Goal: Task Accomplishment & Management: Complete application form

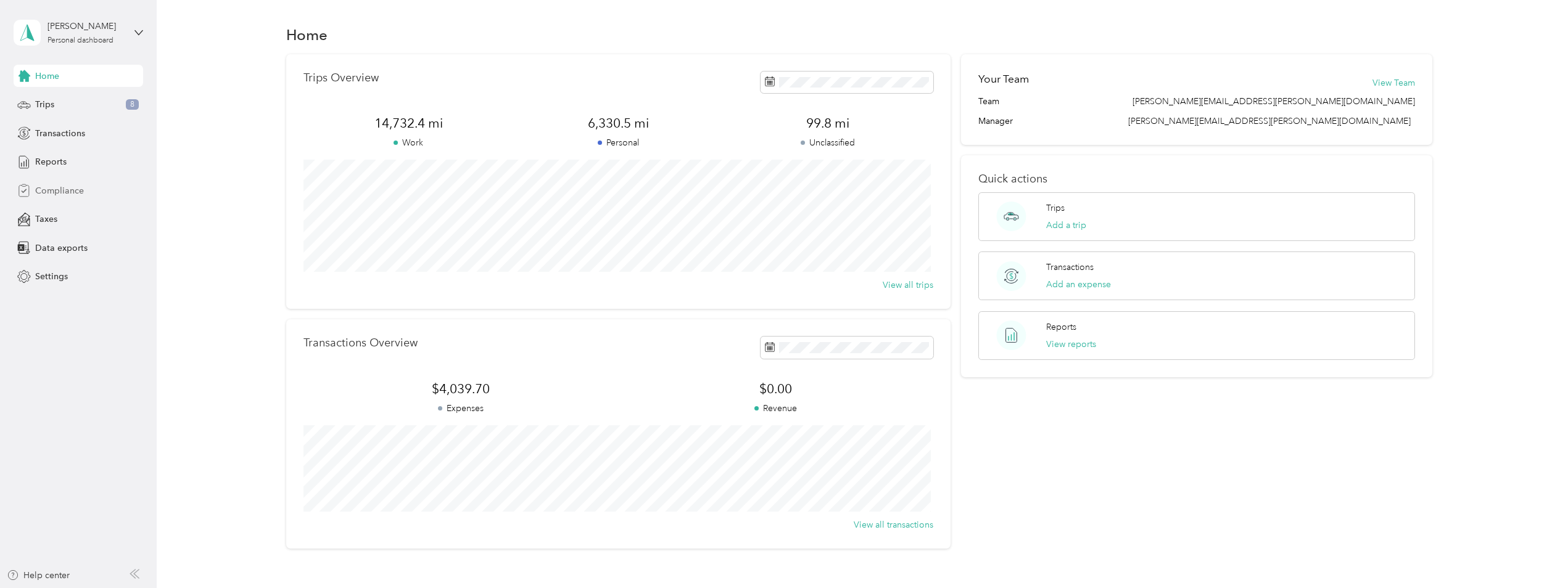
click at [56, 189] on span "Compliance" at bounding box center [60, 191] width 49 height 13
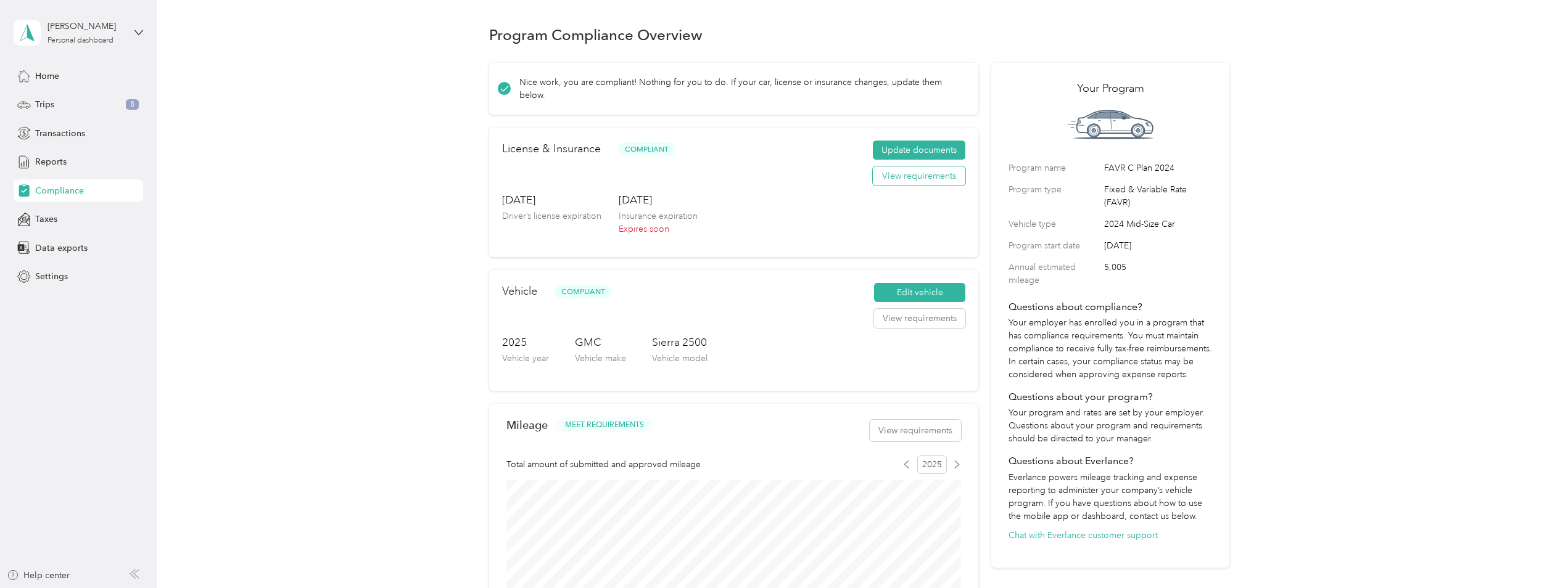
click at [915, 179] on button "View requirements" at bounding box center [919, 176] width 92 height 20
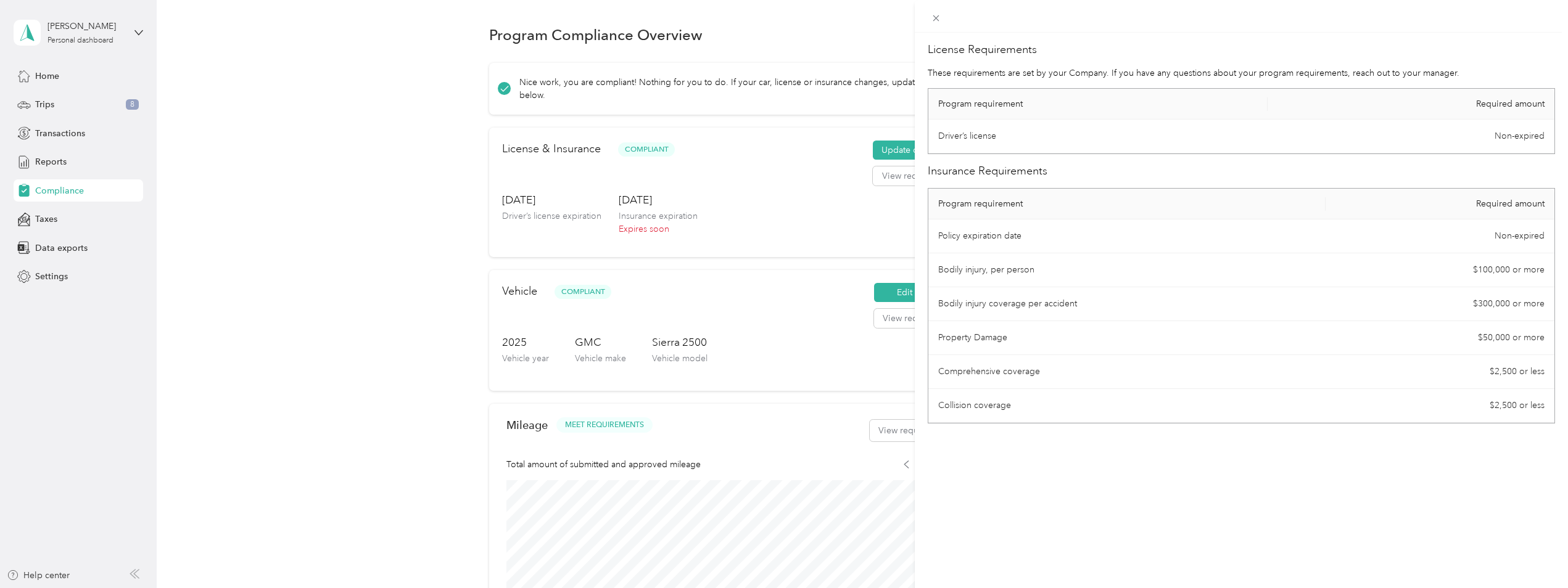
click at [734, 309] on div "License Requirements These requirements are set by your Company. If you have an…" at bounding box center [784, 294] width 1568 height 588
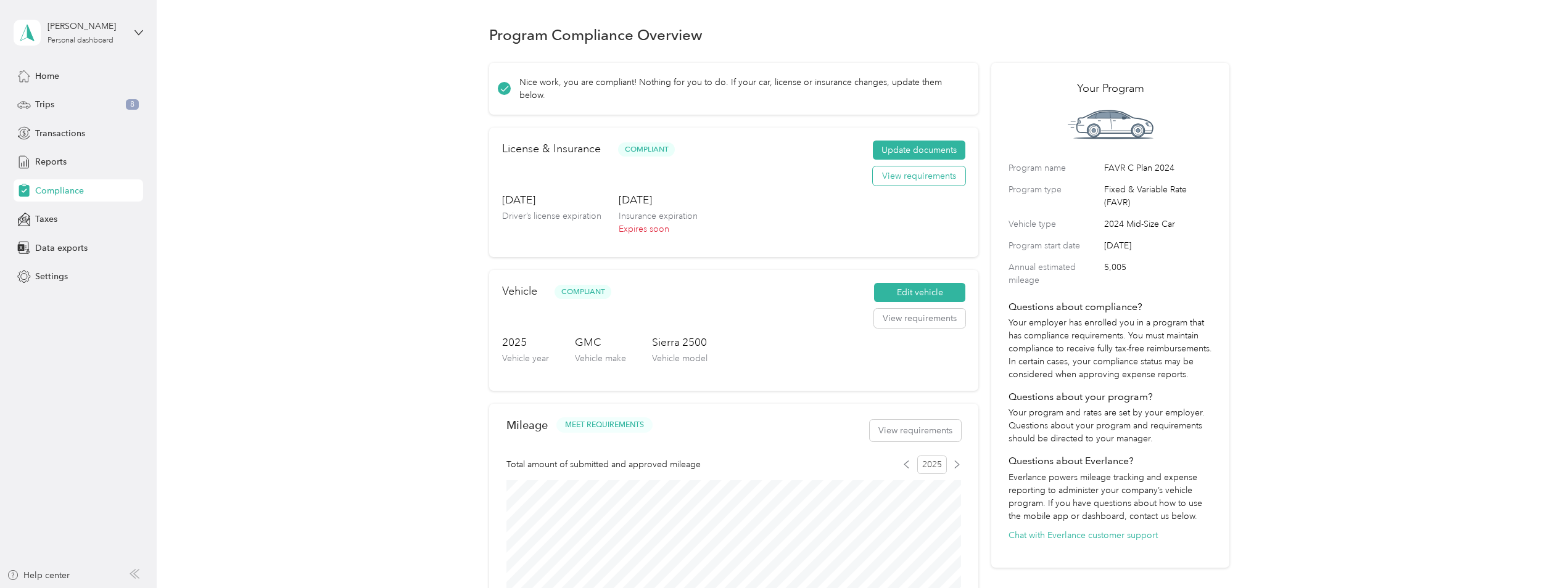
click at [915, 176] on button "View requirements" at bounding box center [919, 176] width 92 height 20
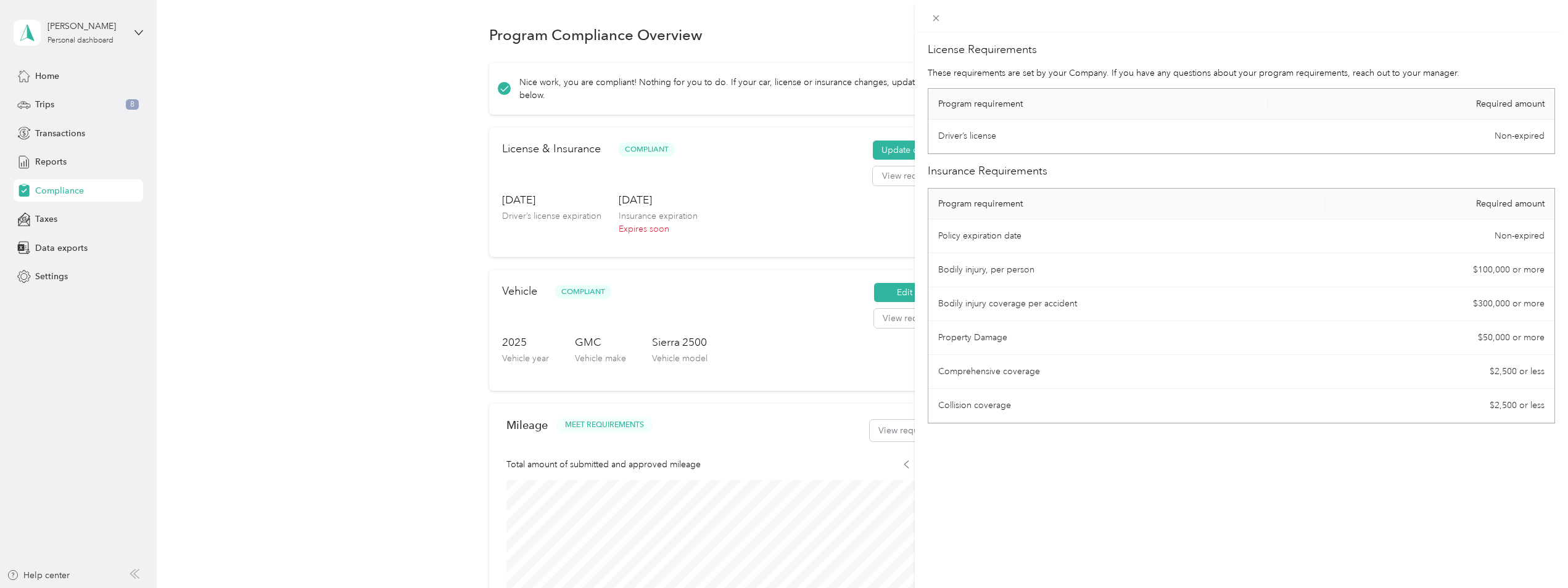
click at [813, 210] on div "License Requirements These requirements are set by your Company. If you have an…" at bounding box center [784, 294] width 1568 height 588
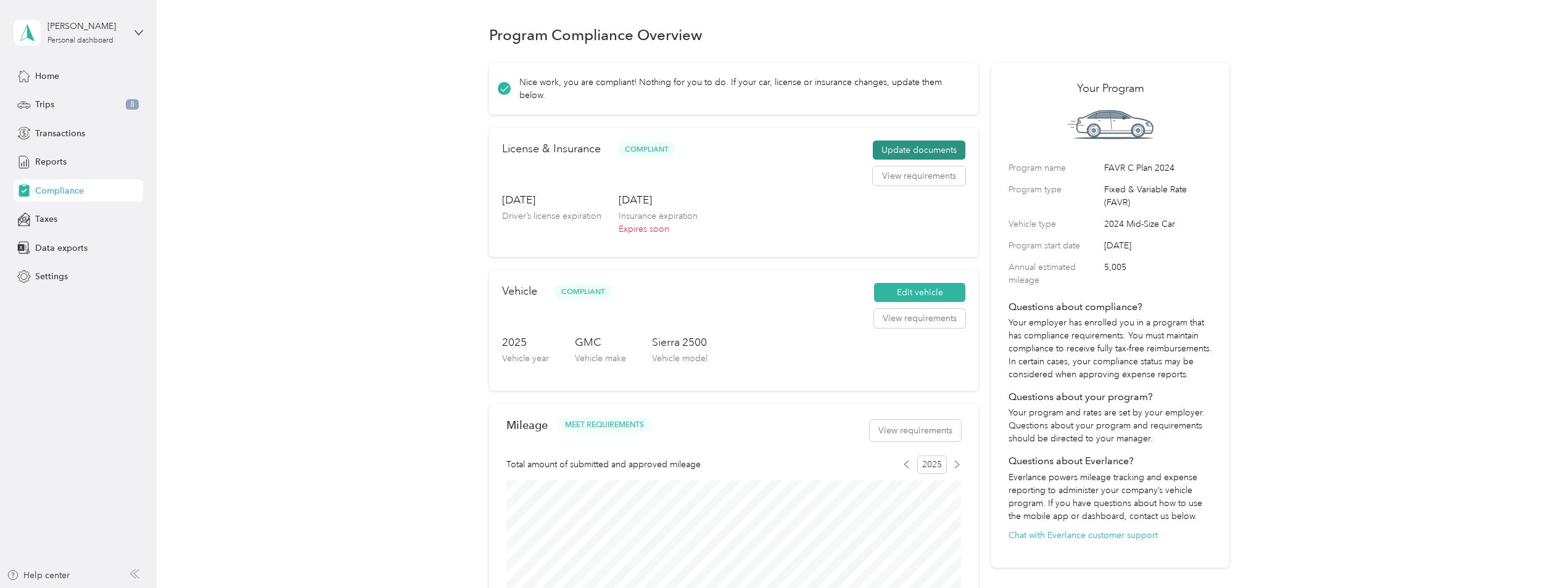
click at [913, 149] on button "Update documents" at bounding box center [919, 150] width 92 height 20
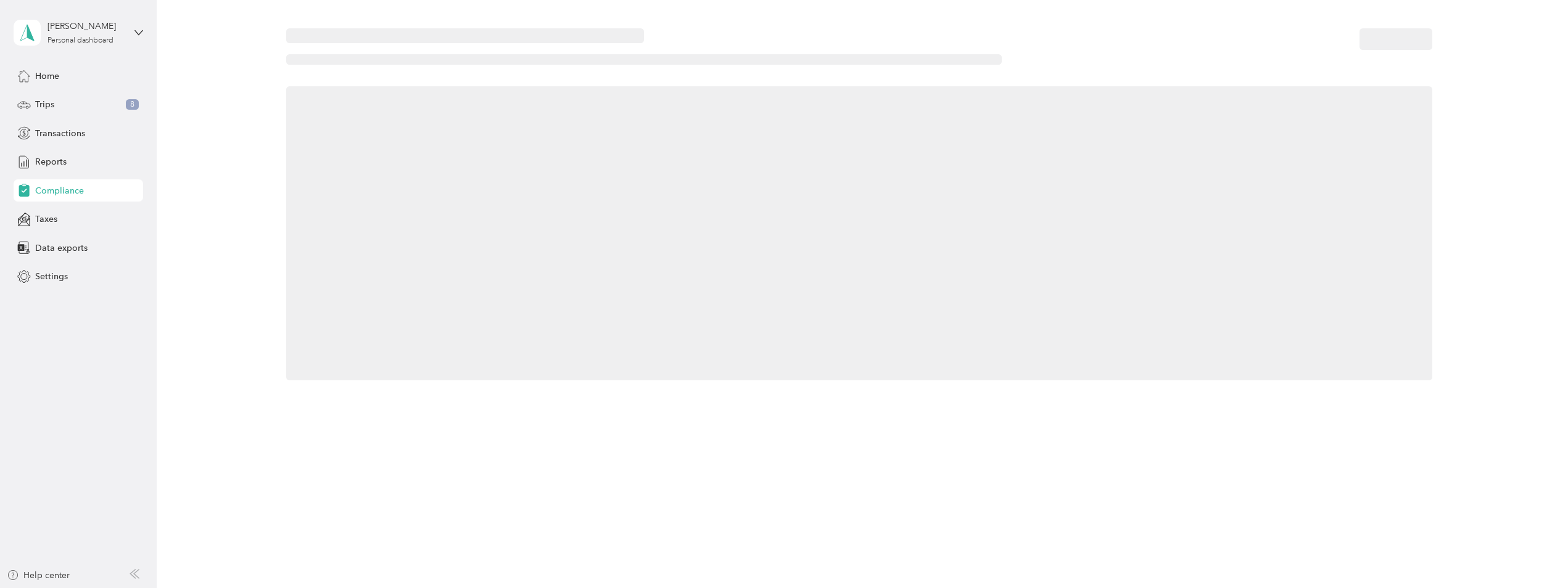
click at [913, 149] on div at bounding box center [858, 234] width 1146 height 294
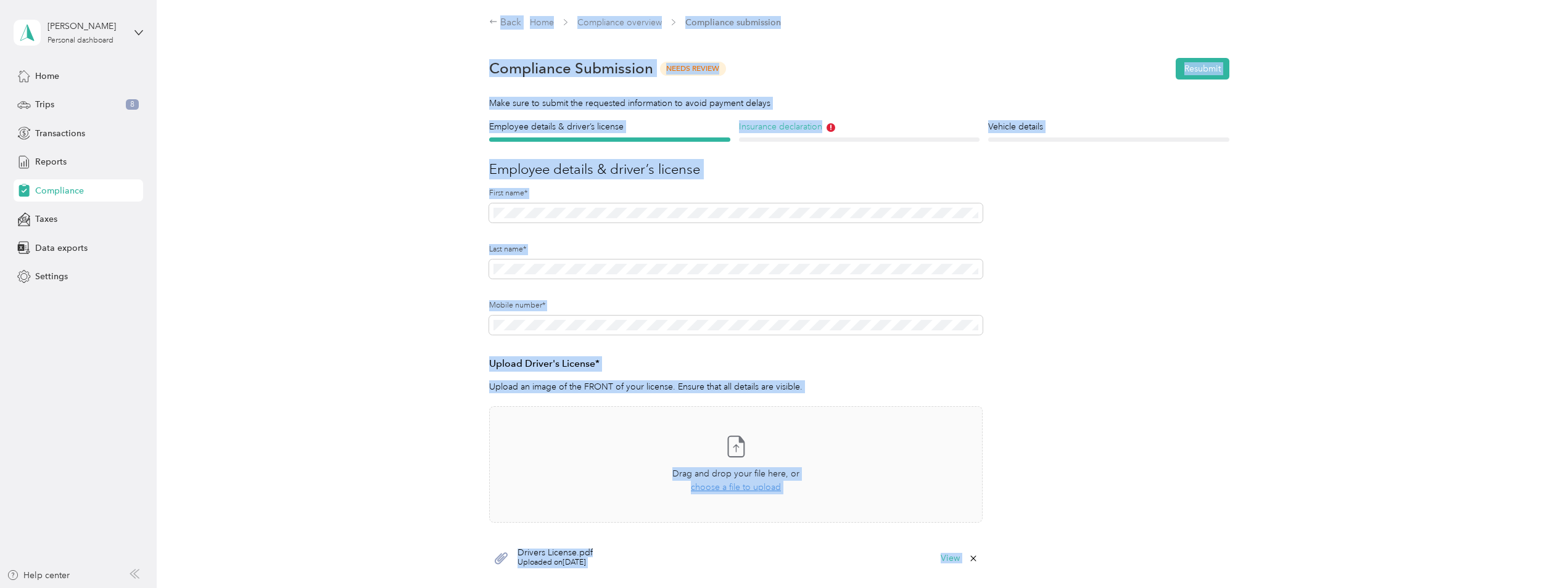
click at [777, 125] on h4 "Insurance declaration" at bounding box center [859, 127] width 241 height 13
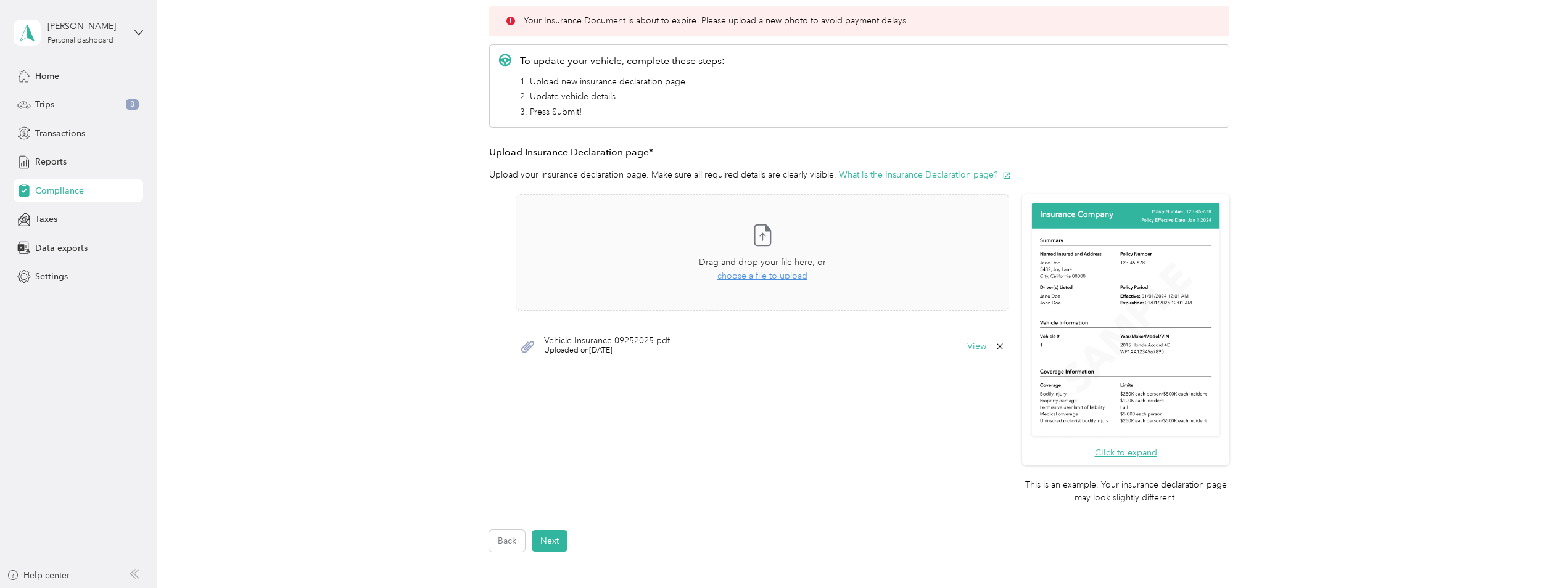
scroll to position [185, 0]
click at [973, 342] on button "View" at bounding box center [976, 344] width 19 height 9
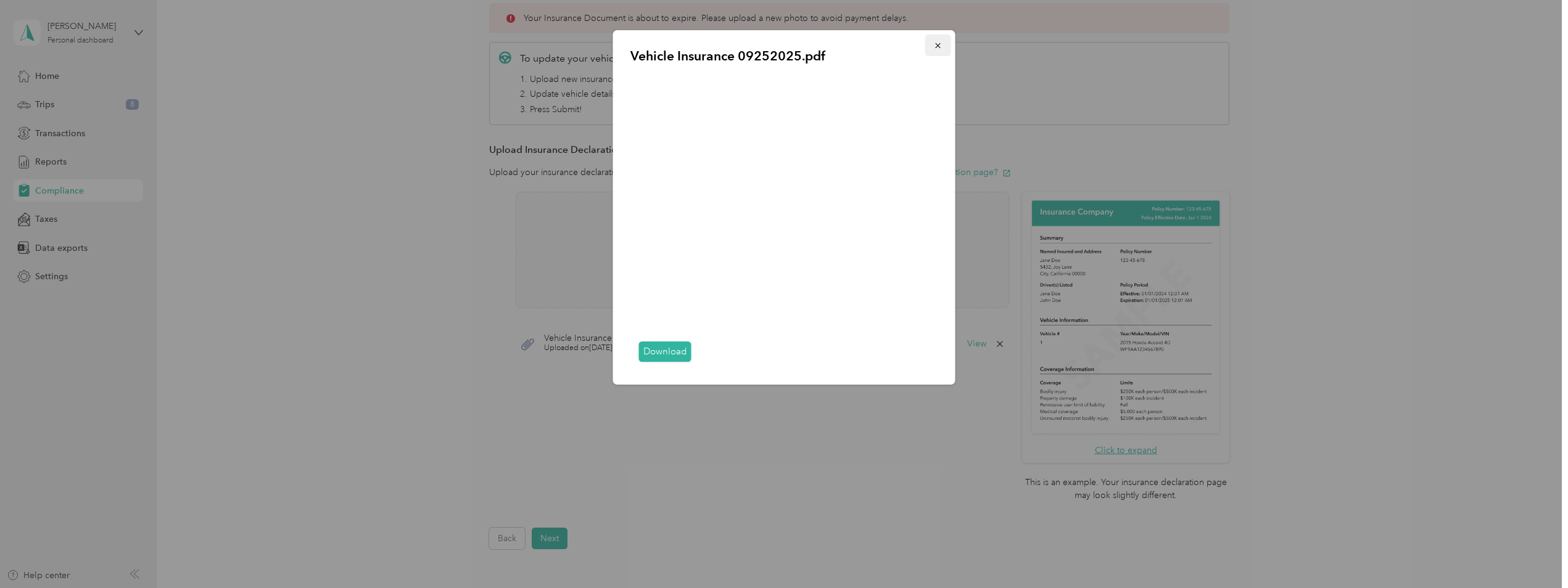
click at [941, 46] on icon "button" at bounding box center [938, 46] width 9 height 9
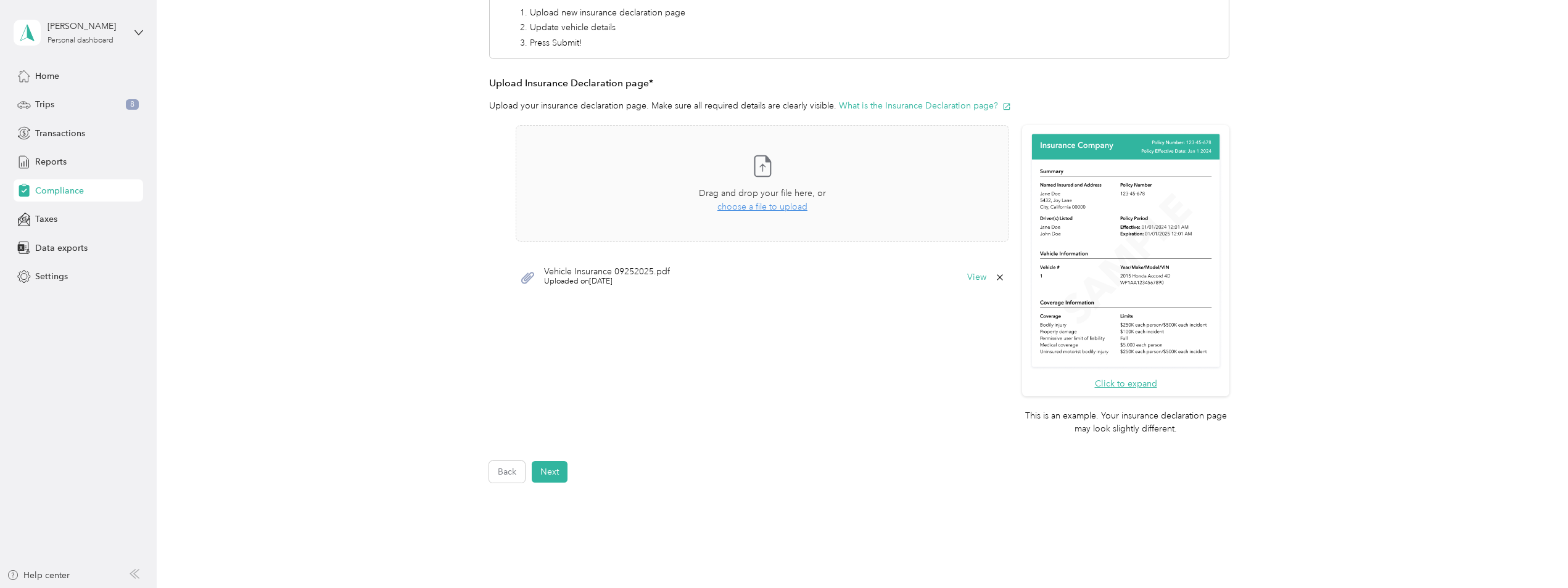
scroll to position [79, 0]
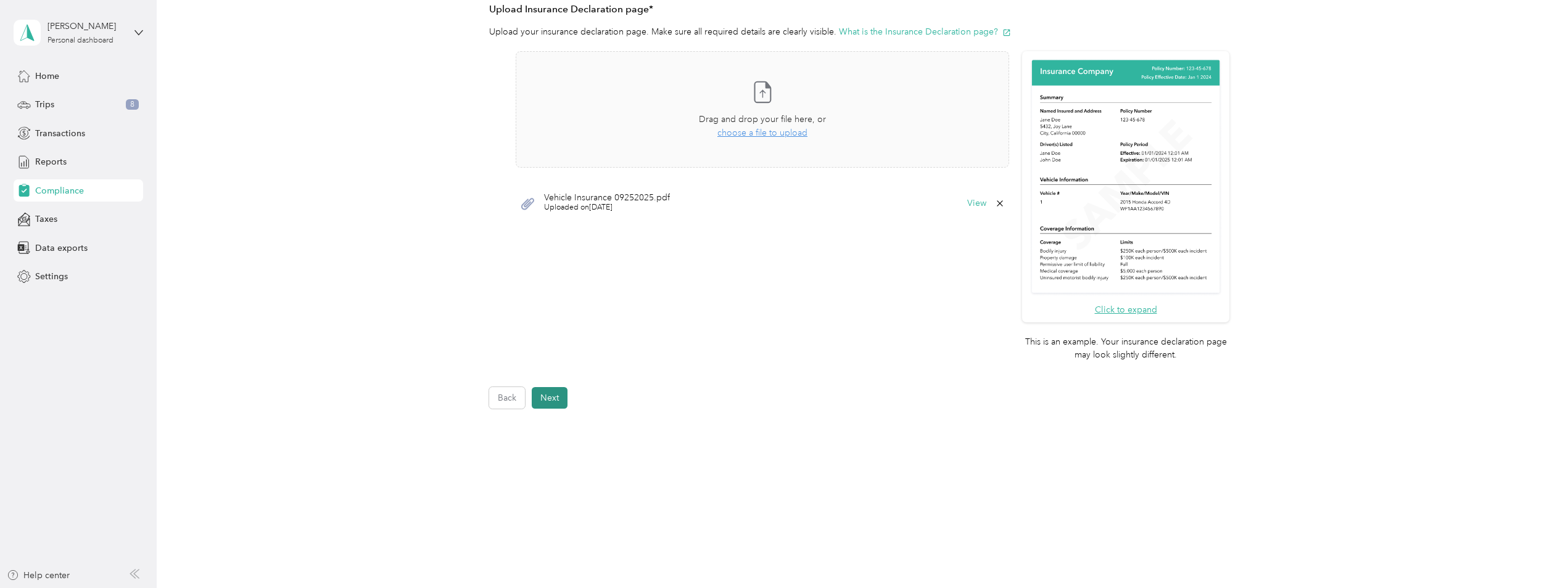
click at [555, 402] on button "Next" at bounding box center [550, 398] width 36 height 21
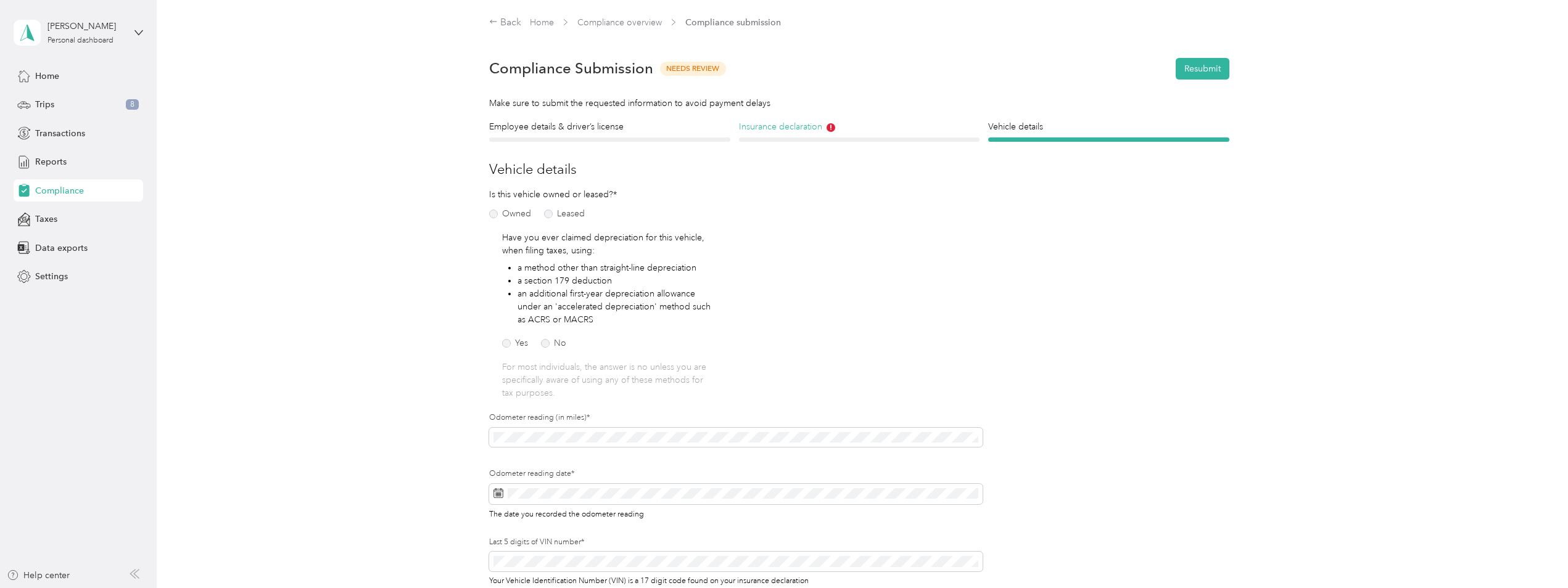
click at [858, 132] on h4 "Insurance declaration" at bounding box center [859, 127] width 241 height 13
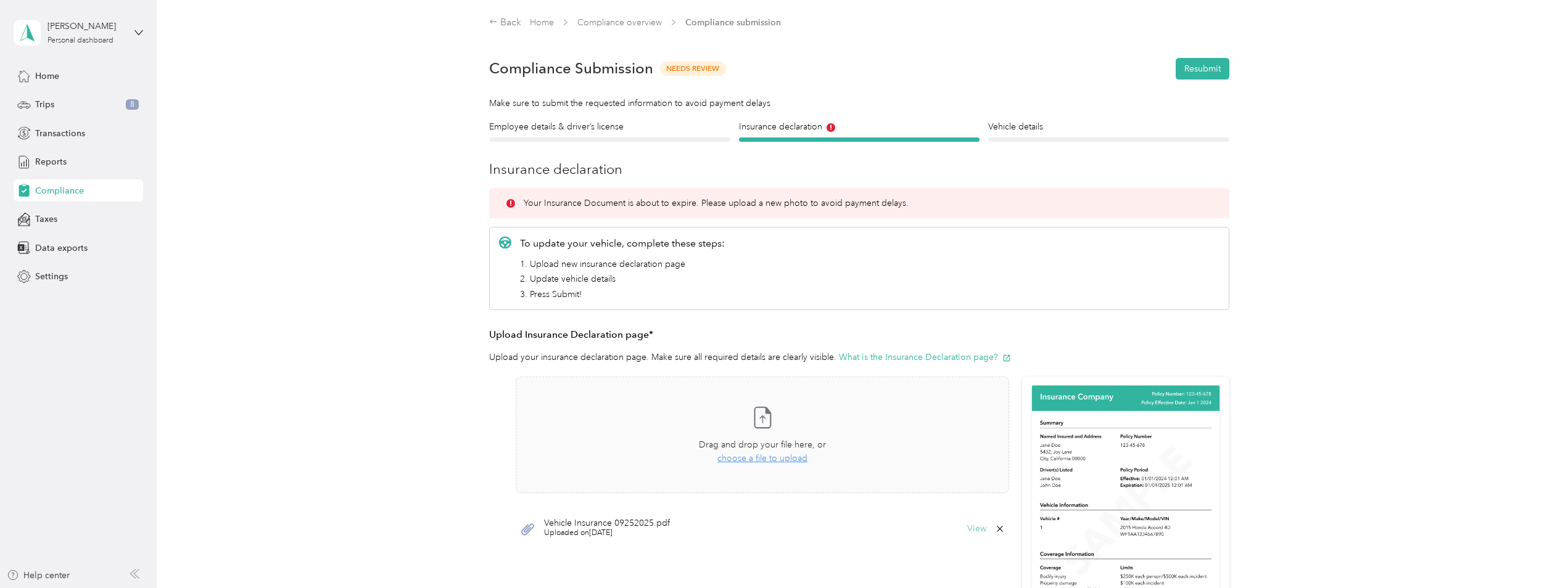
click at [973, 527] on button "View" at bounding box center [976, 529] width 19 height 9
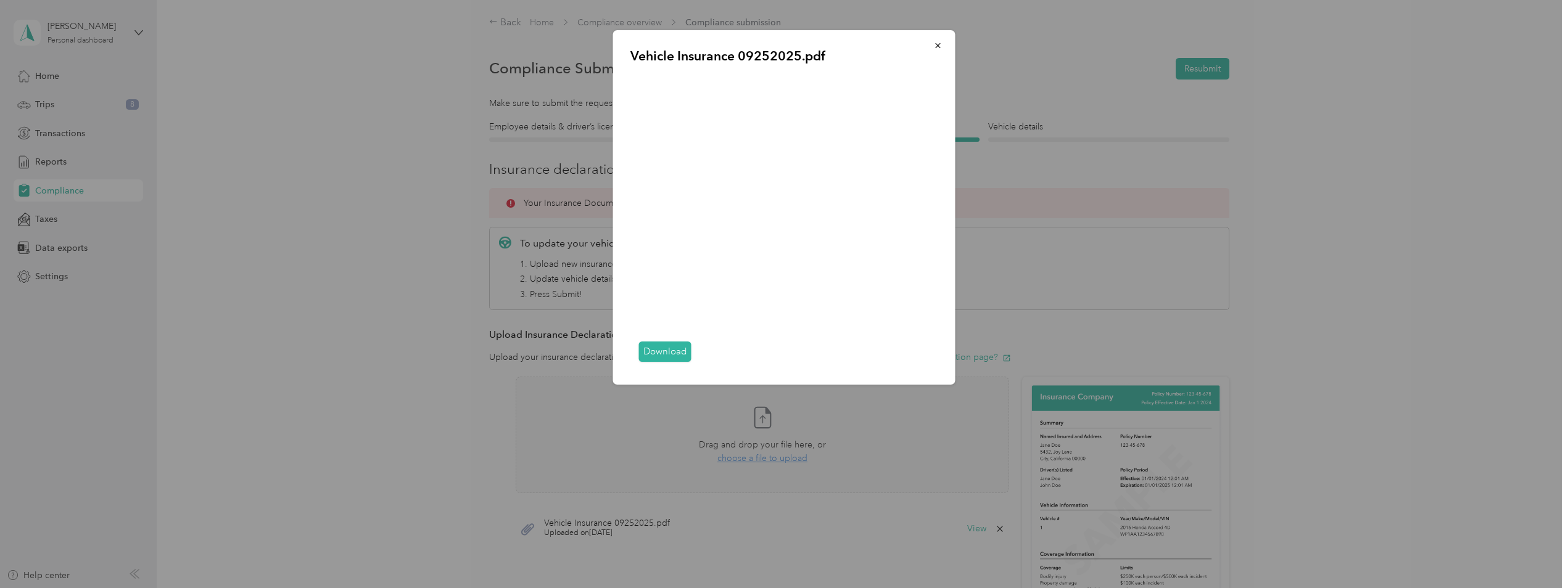
click at [1319, 144] on div at bounding box center [784, 294] width 1568 height 588
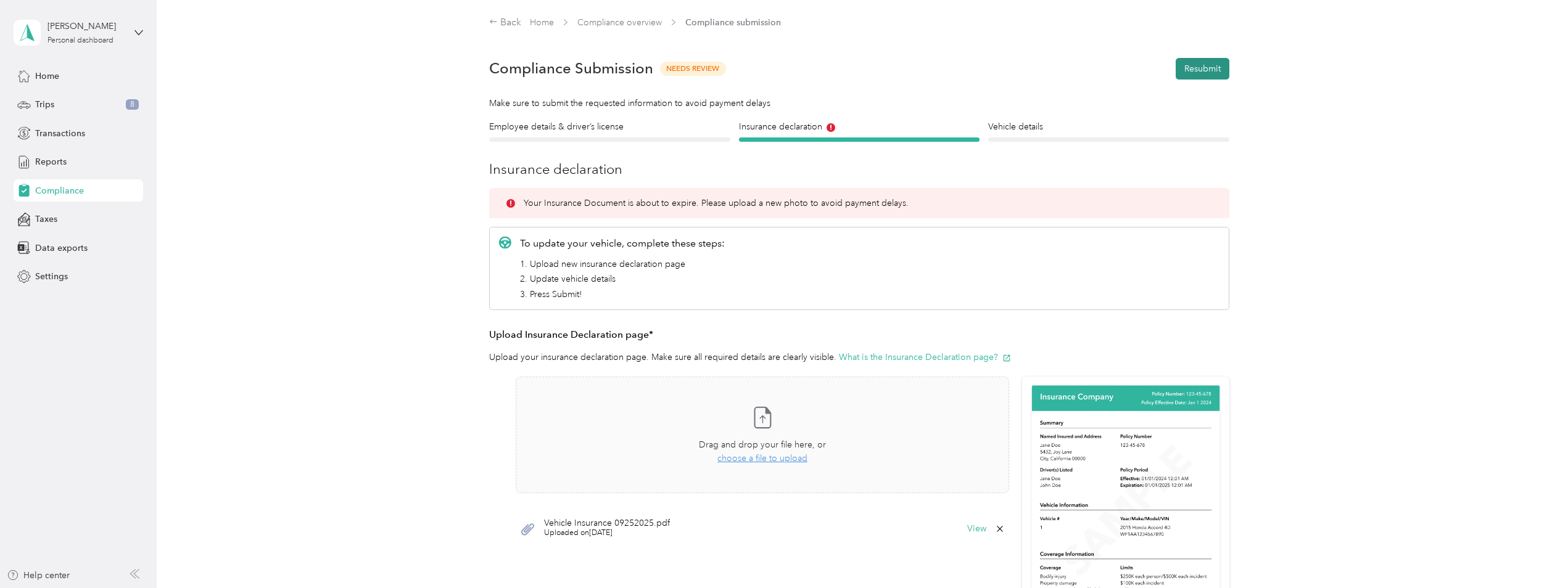
click at [1191, 71] on button "Resubmit" at bounding box center [1202, 69] width 54 height 21
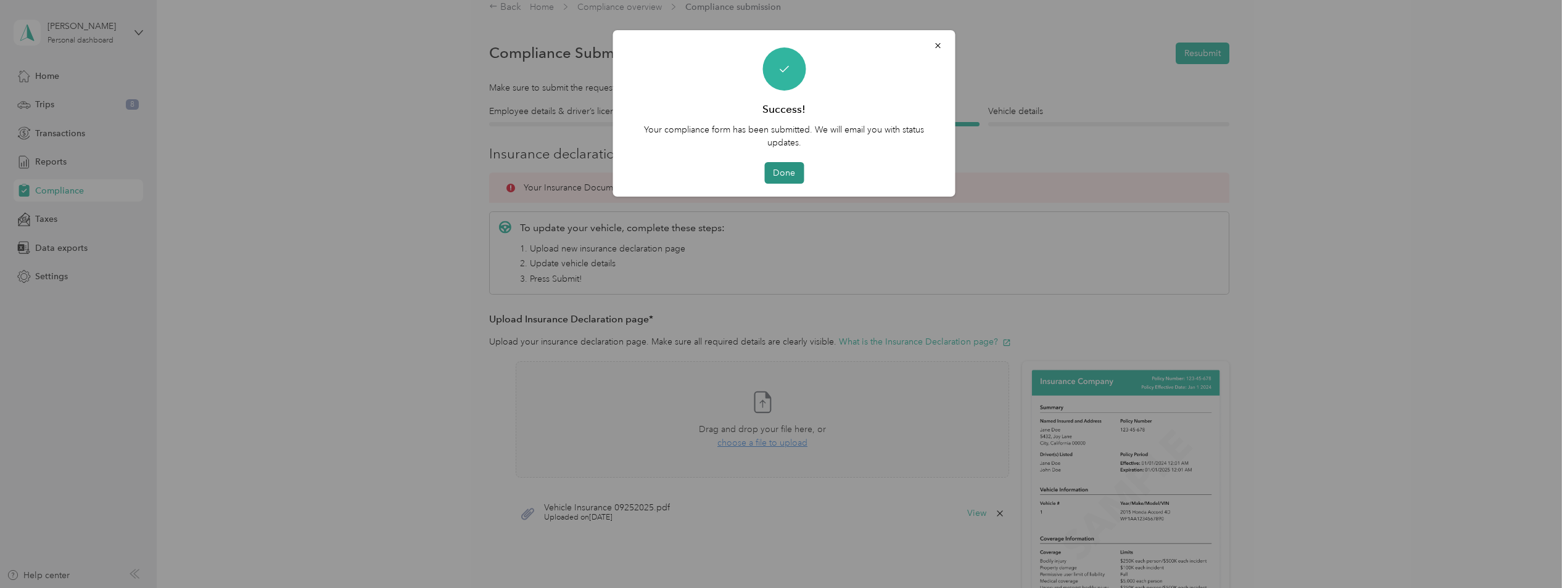
click at [782, 172] on button "Done" at bounding box center [784, 173] width 39 height 21
